Goal: Book appointment/travel/reservation

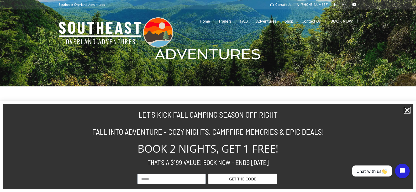
click at [407, 111] on icon "Close" at bounding box center [406, 109] width 7 height 7
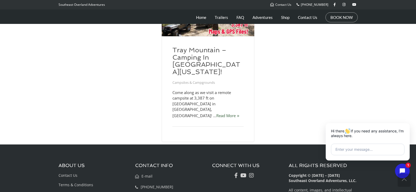
scroll to position [276, 0]
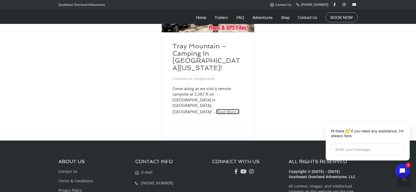
click at [216, 109] on link "Read More" at bounding box center [227, 111] width 23 height 5
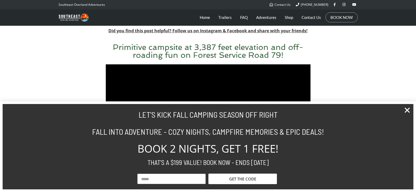
scroll to position [178, 0]
click at [408, 110] on icon "Close" at bounding box center [406, 109] width 7 height 7
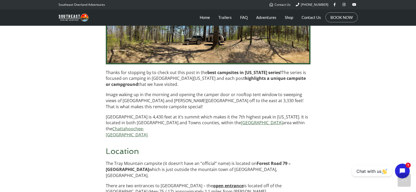
scroll to position [531, 0]
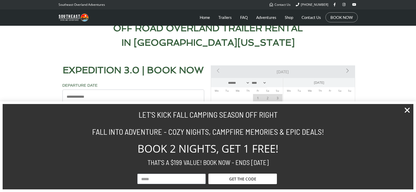
scroll to position [262, 0]
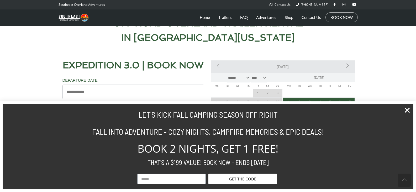
click at [405, 106] on section "LET'S KICK FALL CAMPING SEASON OFF RIGHT FALL INTO ADVENTURE - COZY NIGHTS, CAM…" at bounding box center [208, 146] width 416 height 90
click at [407, 109] on icon "Close" at bounding box center [406, 109] width 7 height 7
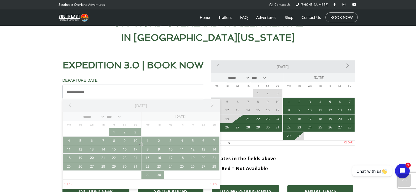
click at [128, 88] on input "Departure Date *" at bounding box center [133, 91] width 142 height 15
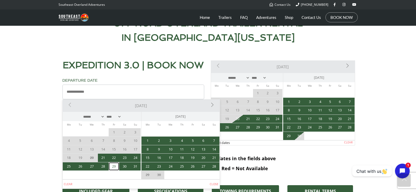
click at [115, 166] on link "29" at bounding box center [114, 166] width 11 height 8
type input "**********"
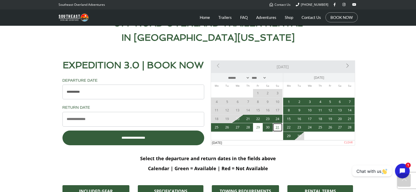
click at [281, 129] on link "31" at bounding box center [277, 127] width 10 height 8
type input "**********"
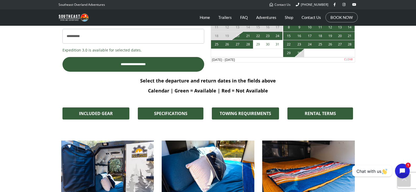
scroll to position [349, 0]
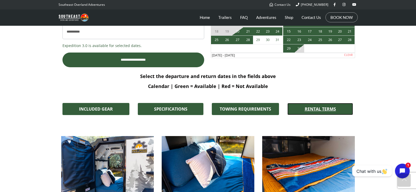
click at [309, 108] on span "RENTAL TERMS" at bounding box center [319, 109] width 31 height 4
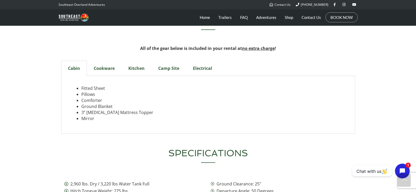
scroll to position [1623, 0]
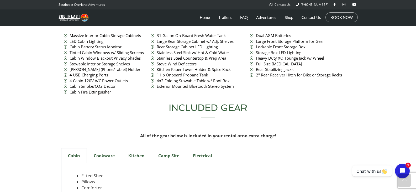
click at [109, 148] on div "Cookware" at bounding box center [104, 155] width 35 height 15
click at [132, 148] on div "Kitchen" at bounding box center [136, 155] width 30 height 15
click at [154, 148] on div "Camp Site" at bounding box center [168, 155] width 35 height 15
click at [202, 148] on div "Electrical" at bounding box center [202, 155] width 33 height 15
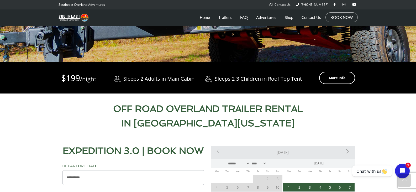
scroll to position [138, 0]
